Goal: Submit feedback/report problem

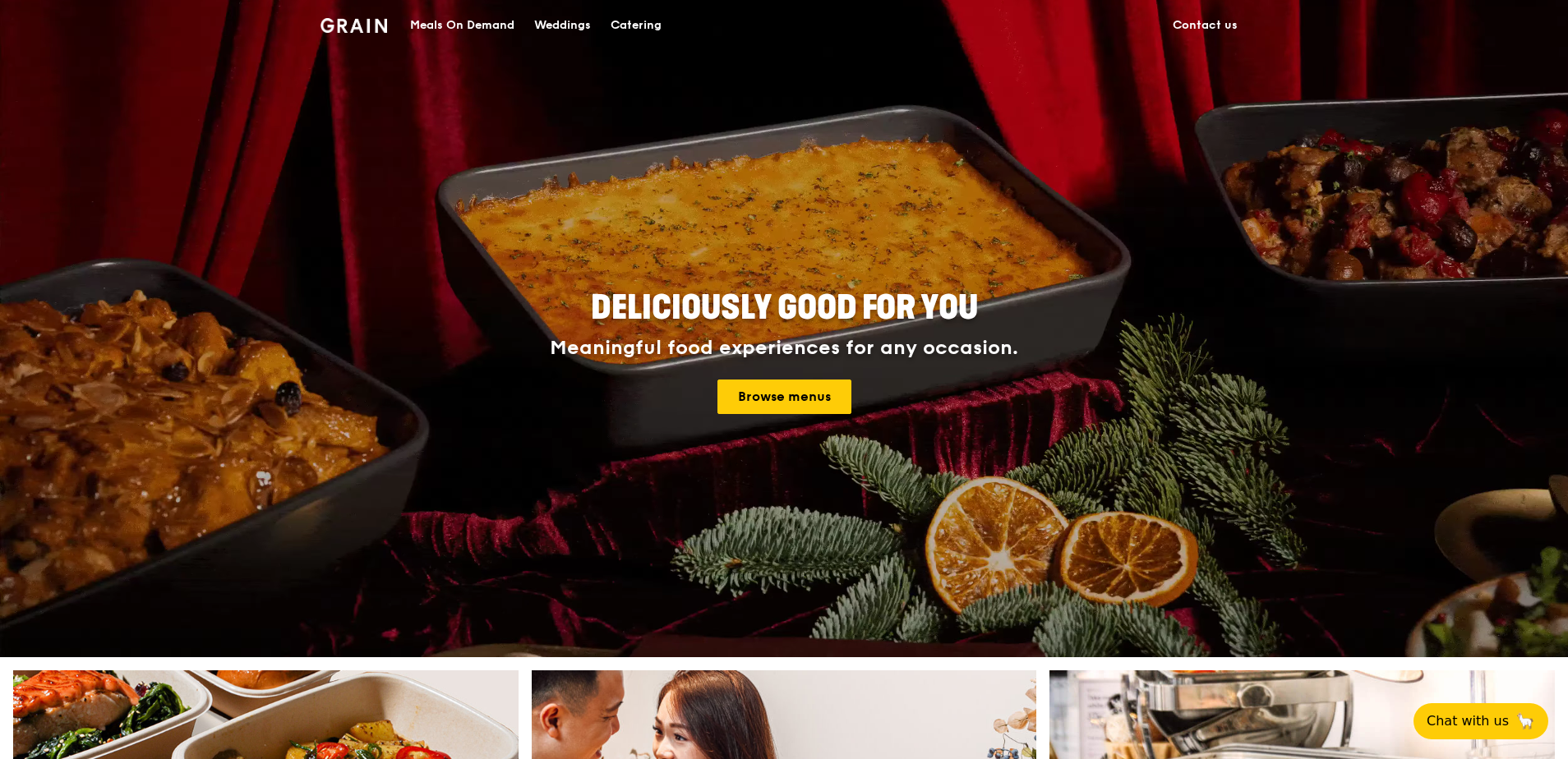
click at [1188, 19] on link "Contact us" at bounding box center [1204, 25] width 84 height 49
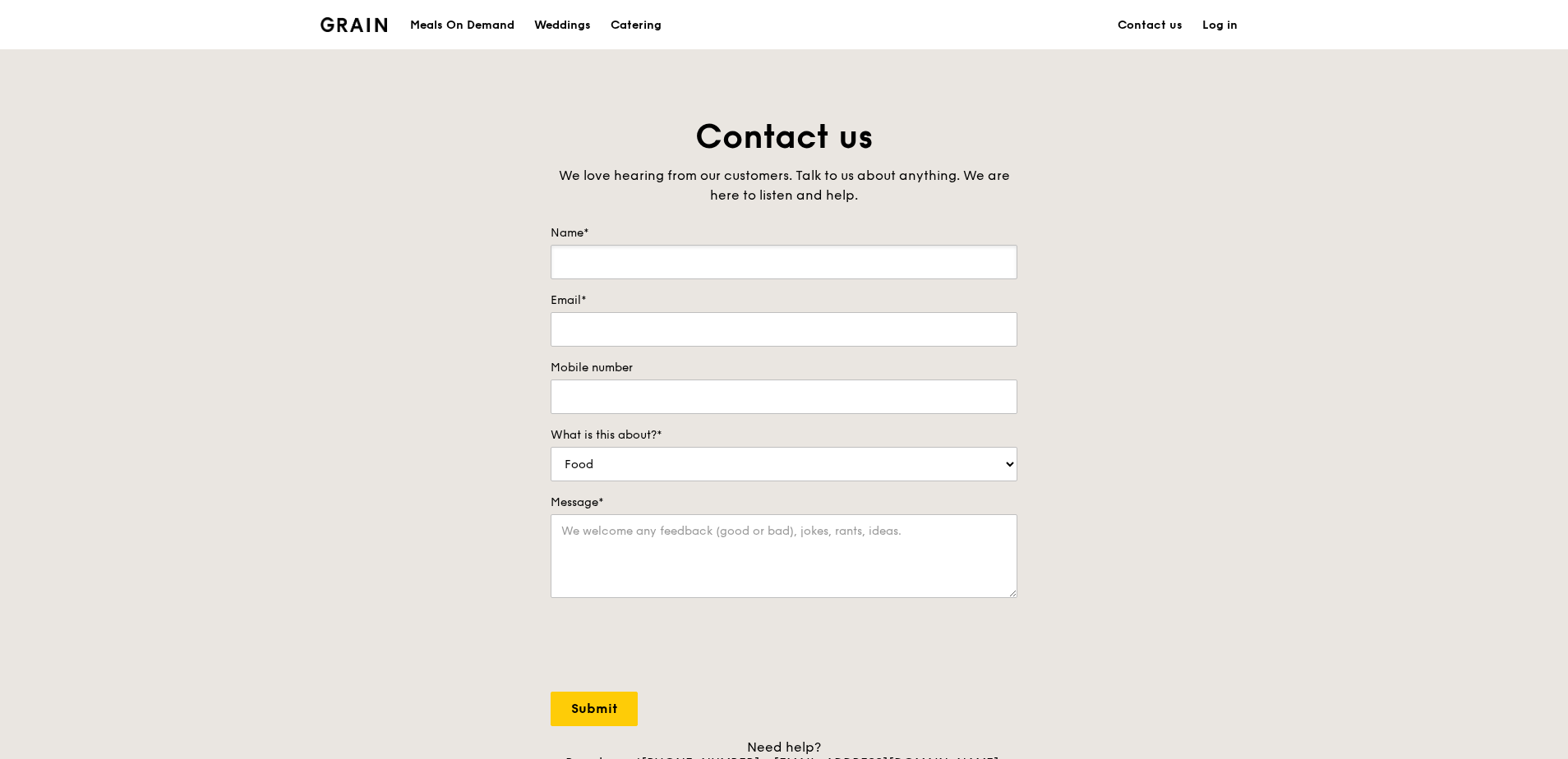
click at [736, 252] on input "Name*" at bounding box center [784, 262] width 467 height 34
type input "Justin Chia"
type input "justin.chia@fourseasons.com"
type input "65-96727640"
click at [633, 449] on select "Food Service Billing/Payment Catering Others" at bounding box center [784, 464] width 467 height 34
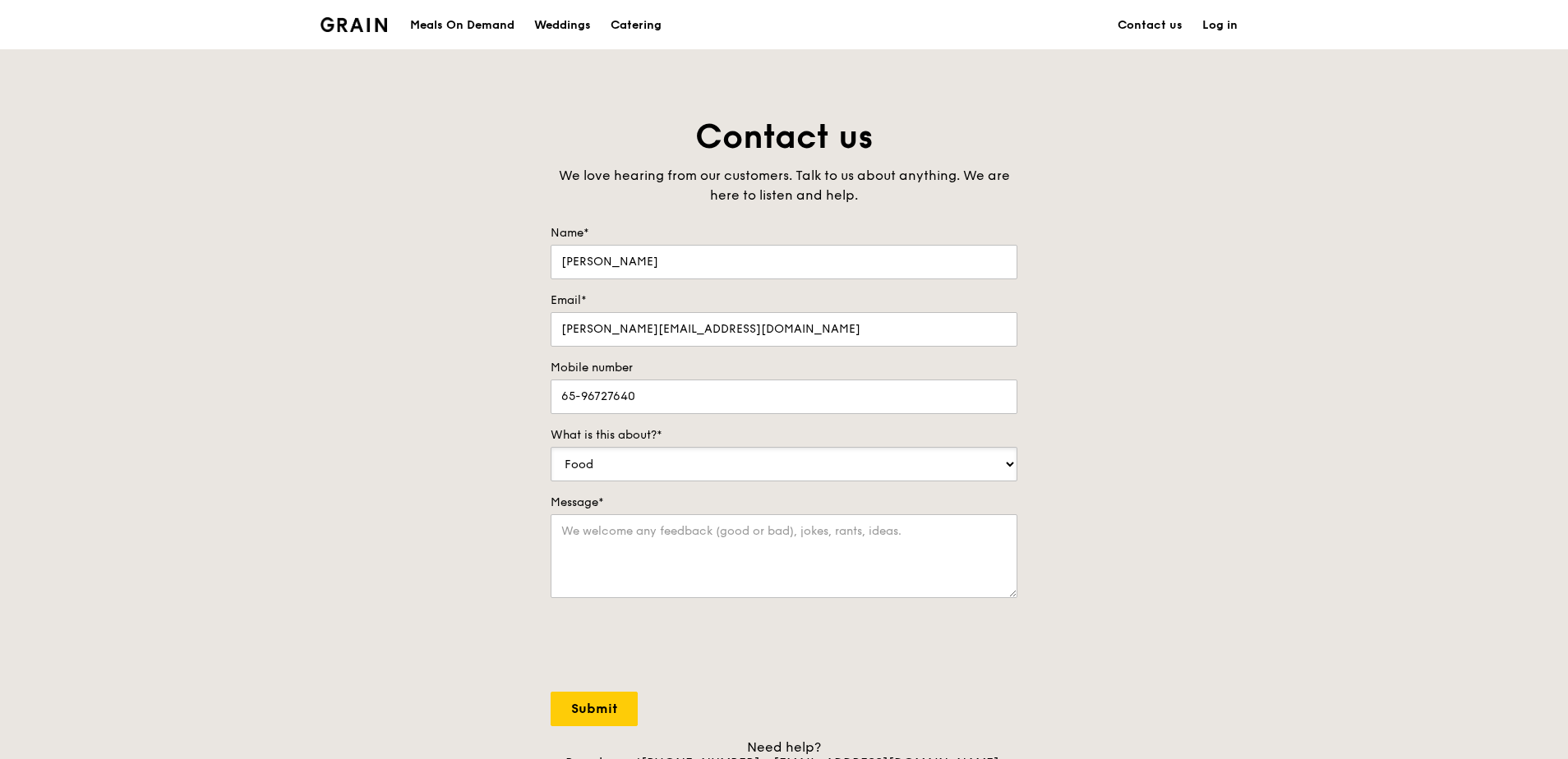
select select "Others"
click at [550, 447] on select "Food Service Billing/Payment Catering Others" at bounding box center [784, 464] width 467 height 34
click at [652, 538] on textarea "Message*" at bounding box center [784, 556] width 467 height 83
click at [646, 511] on div "Message*" at bounding box center [784, 548] width 467 height 107
click at [669, 548] on textarea "Message*" at bounding box center [784, 556] width 467 height 83
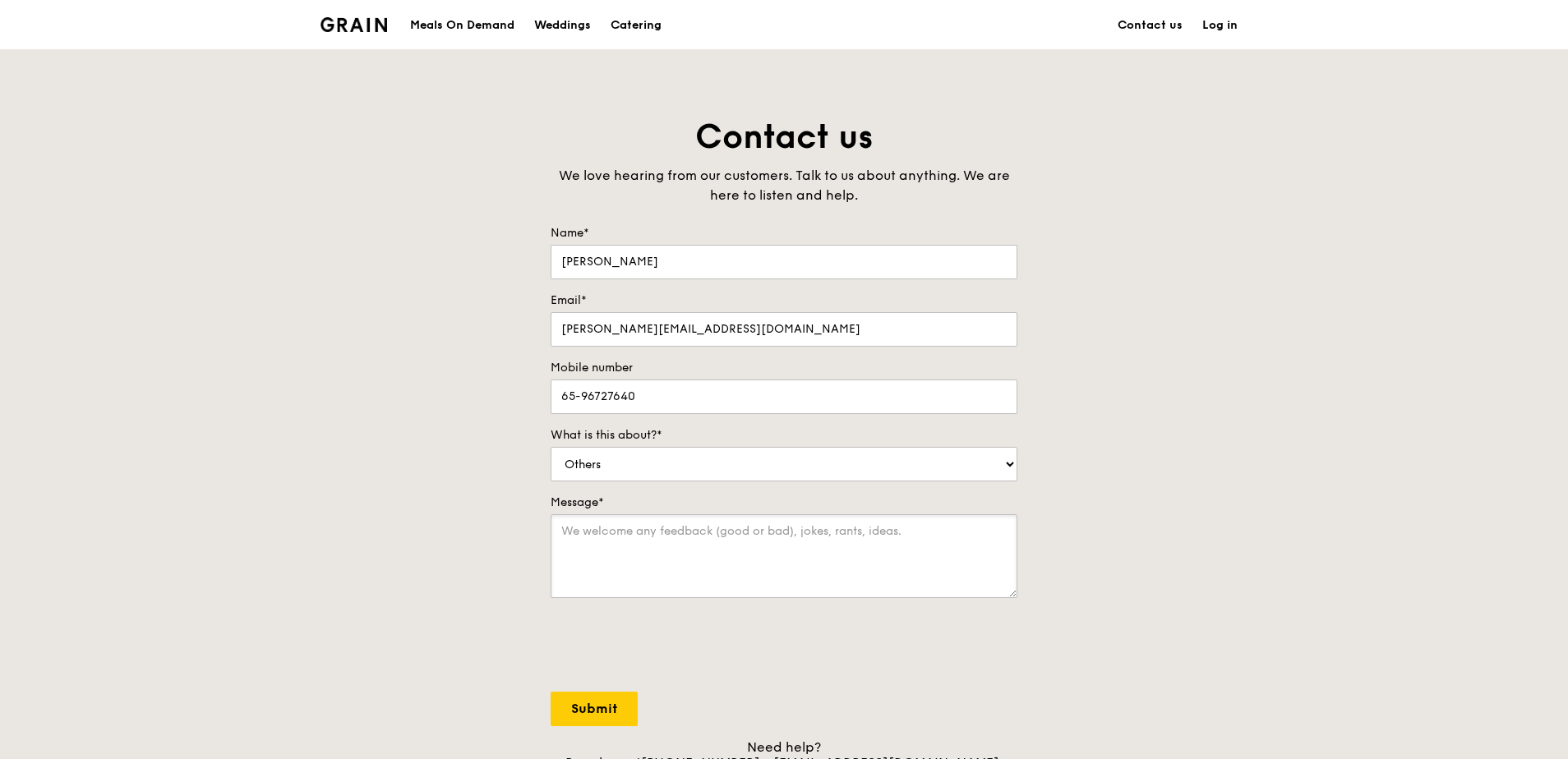
paste textarea "My name is Justin, and I am reaching out as a point of contact here at Four Sea…"
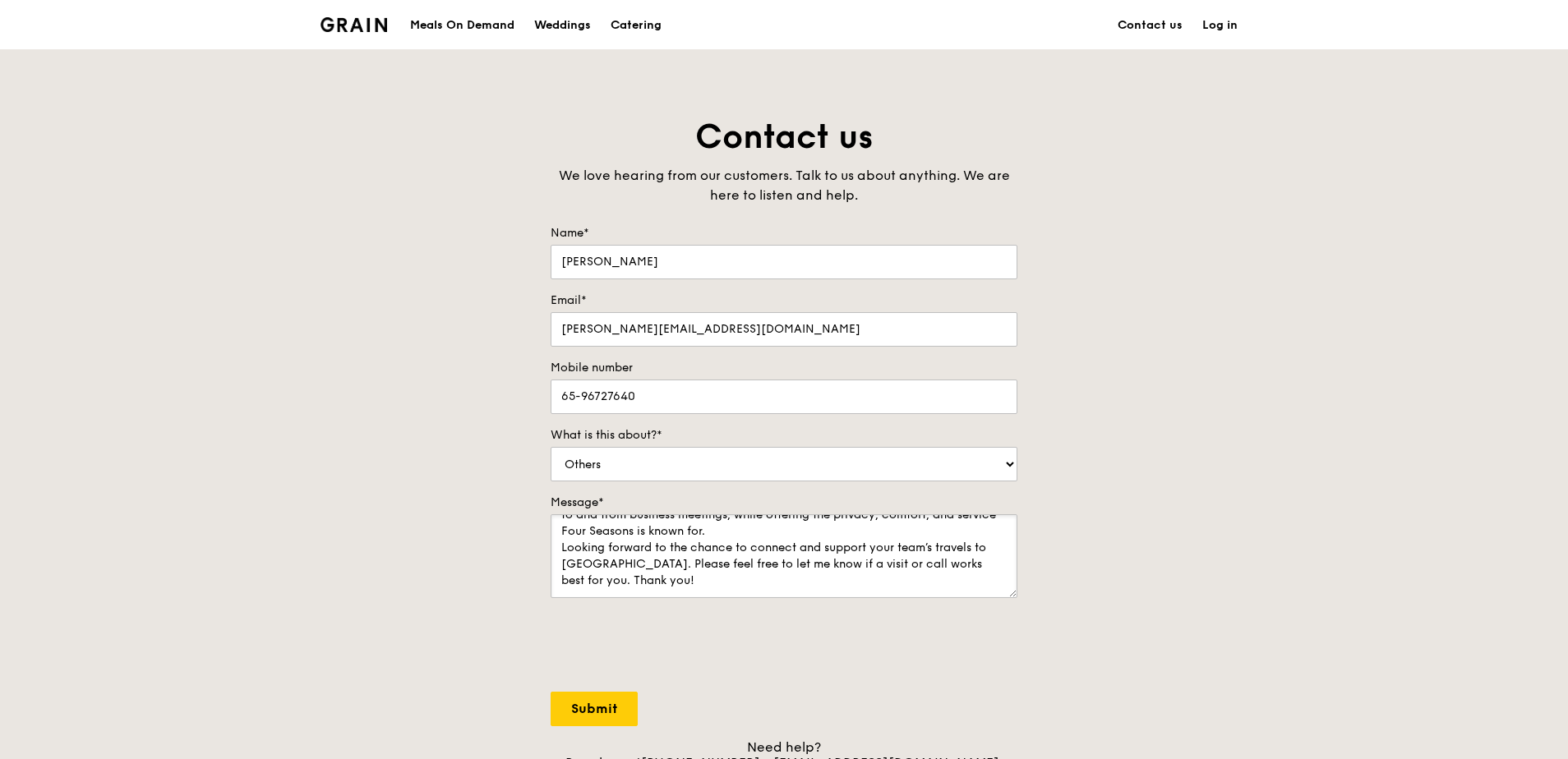
scroll to position [115, 0]
click at [560, 546] on textarea "My name is Justin, and I am reaching out as a point of contact here at Four Sea…" at bounding box center [784, 556] width 467 height 83
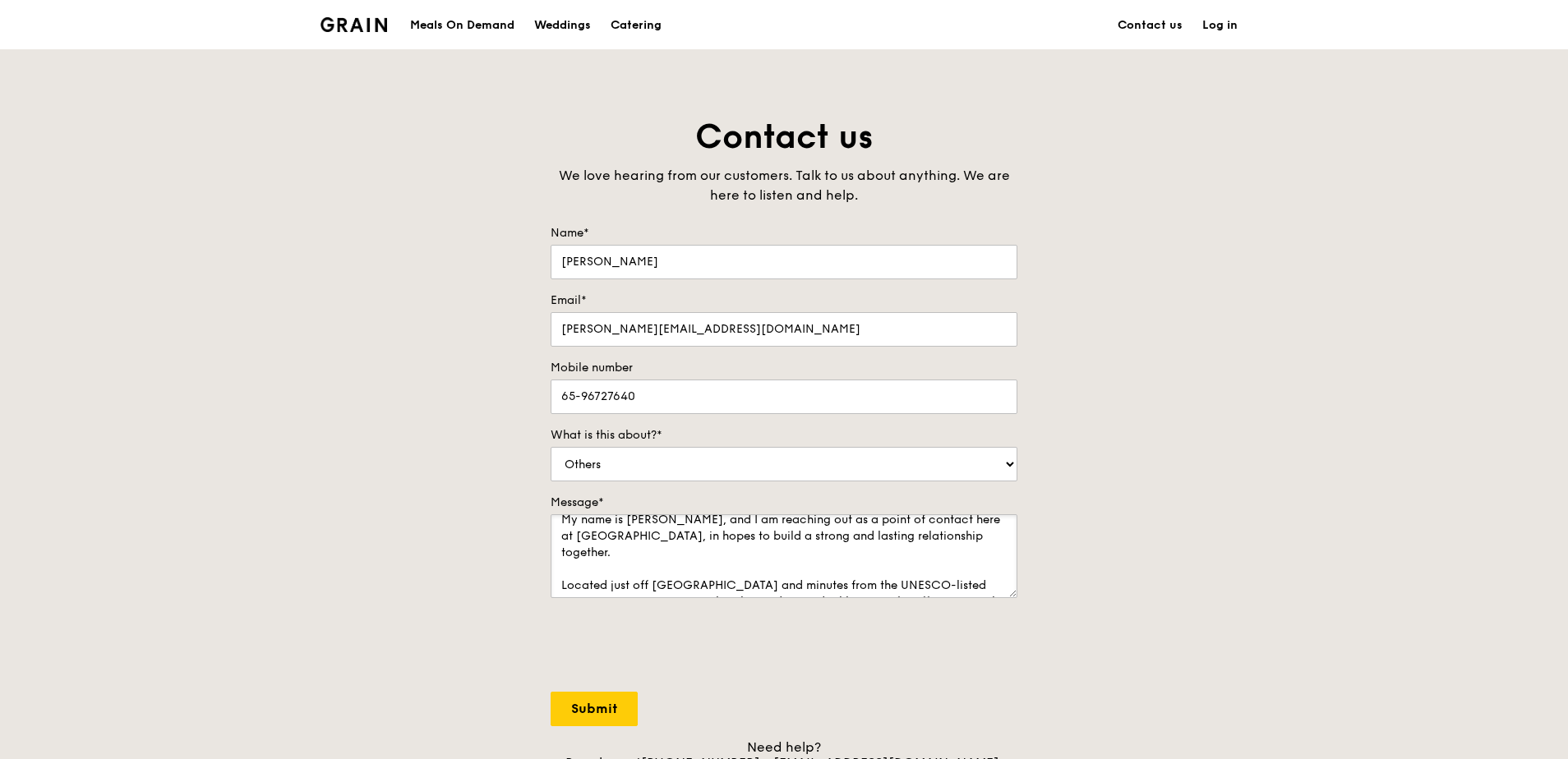
scroll to position [0, 0]
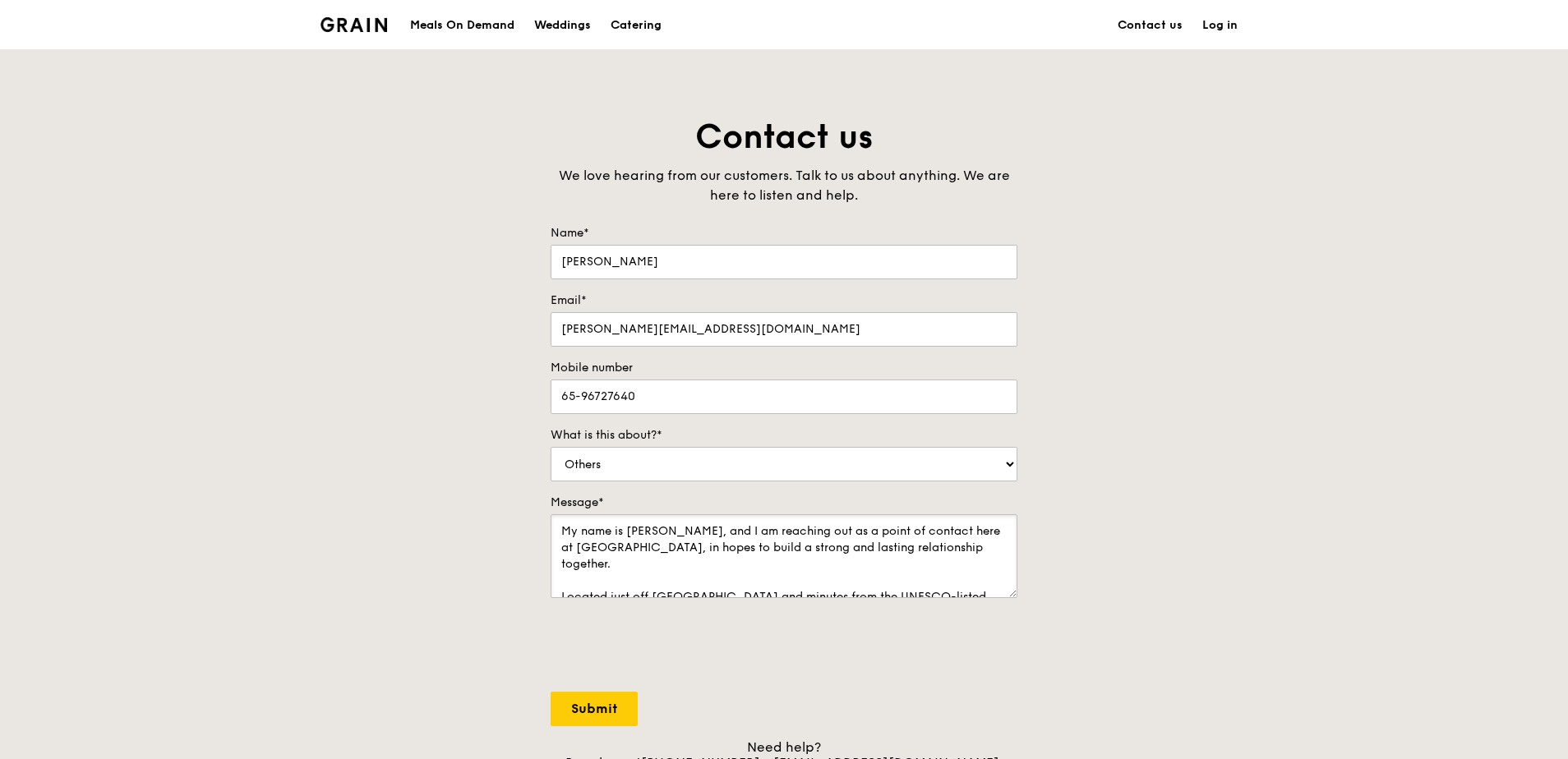
type textarea "My name is Justin, and I am reaching out as a point of contact here at Four Sea…"
click at [596, 707] on input "Submit" at bounding box center [594, 708] width 87 height 34
select select "Food"
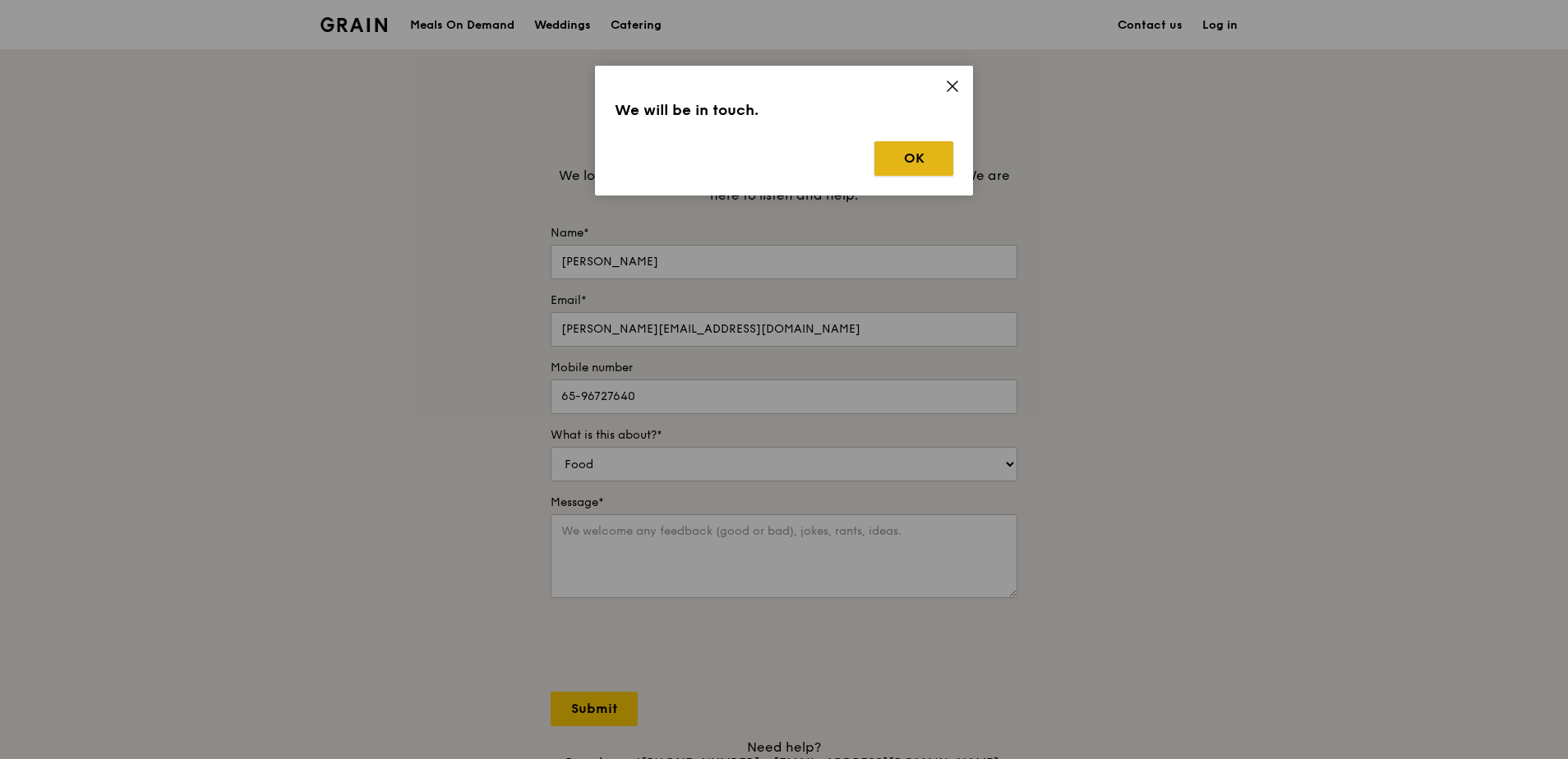
click at [918, 154] on button "OK" at bounding box center [913, 158] width 79 height 34
